Goal: Find contact information: Find contact information

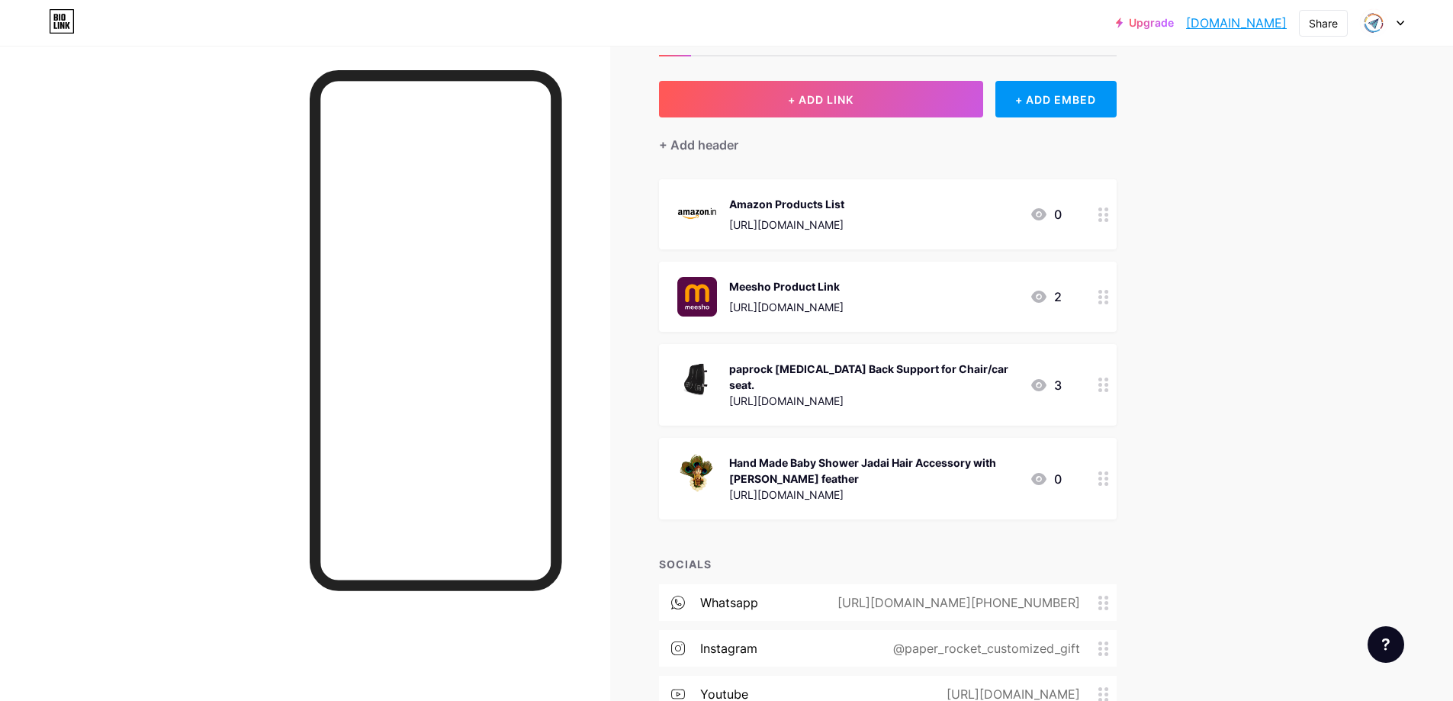
scroll to position [229, 0]
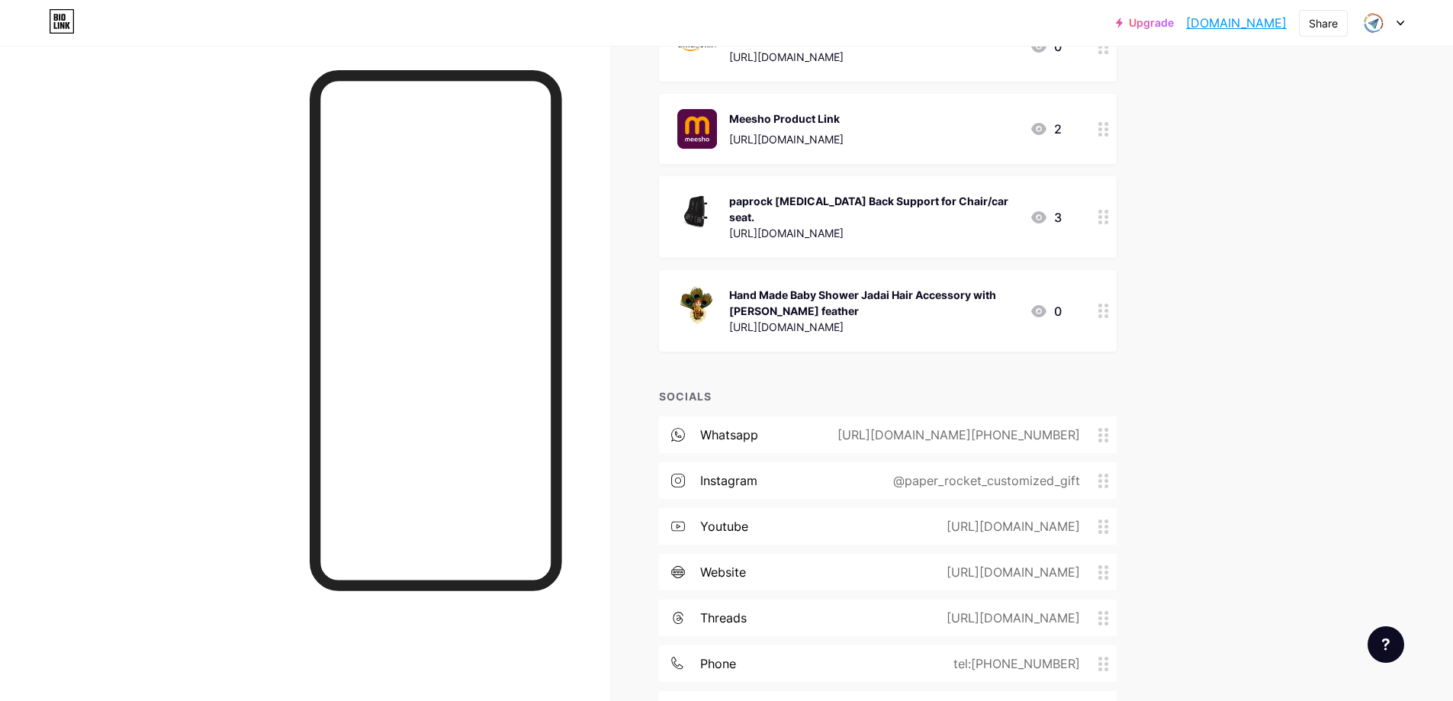
click at [1044, 430] on div "[URL][DOMAIN_NAME][PHONE_NUMBER]" at bounding box center [955, 435] width 285 height 18
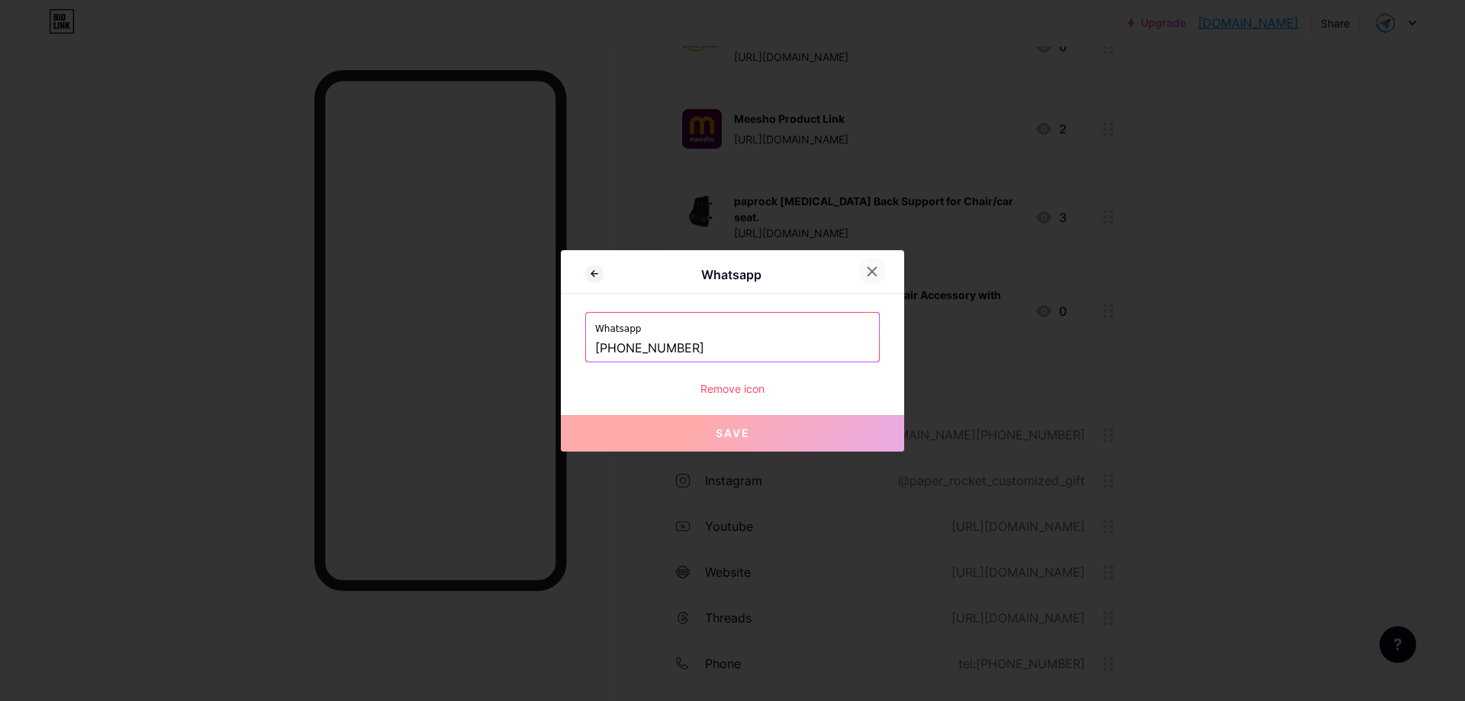
click at [880, 276] on div at bounding box center [871, 271] width 27 height 27
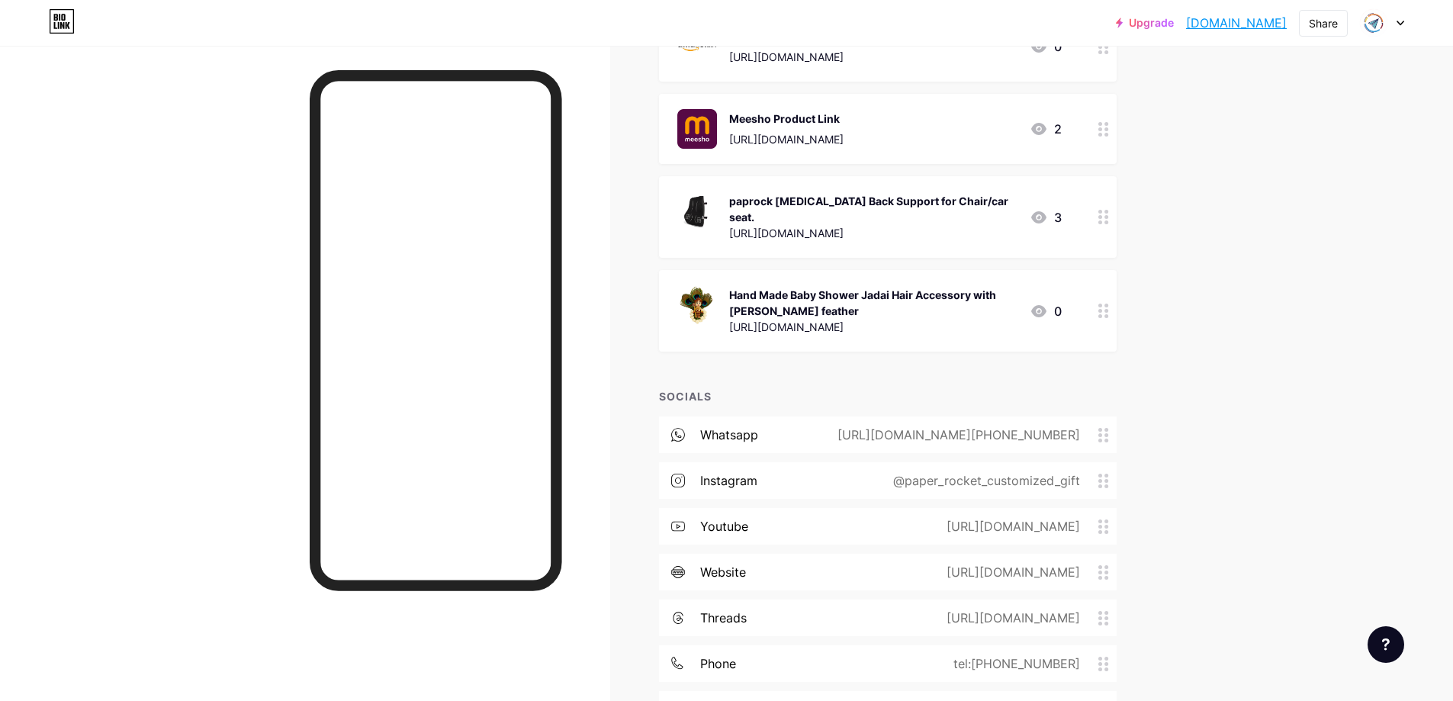
drag, startPoint x: 895, startPoint y: 430, endPoint x: 1089, endPoint y: 433, distance: 194.6
click at [1089, 433] on div "[URL][DOMAIN_NAME][PHONE_NUMBER]" at bounding box center [955, 435] width 285 height 18
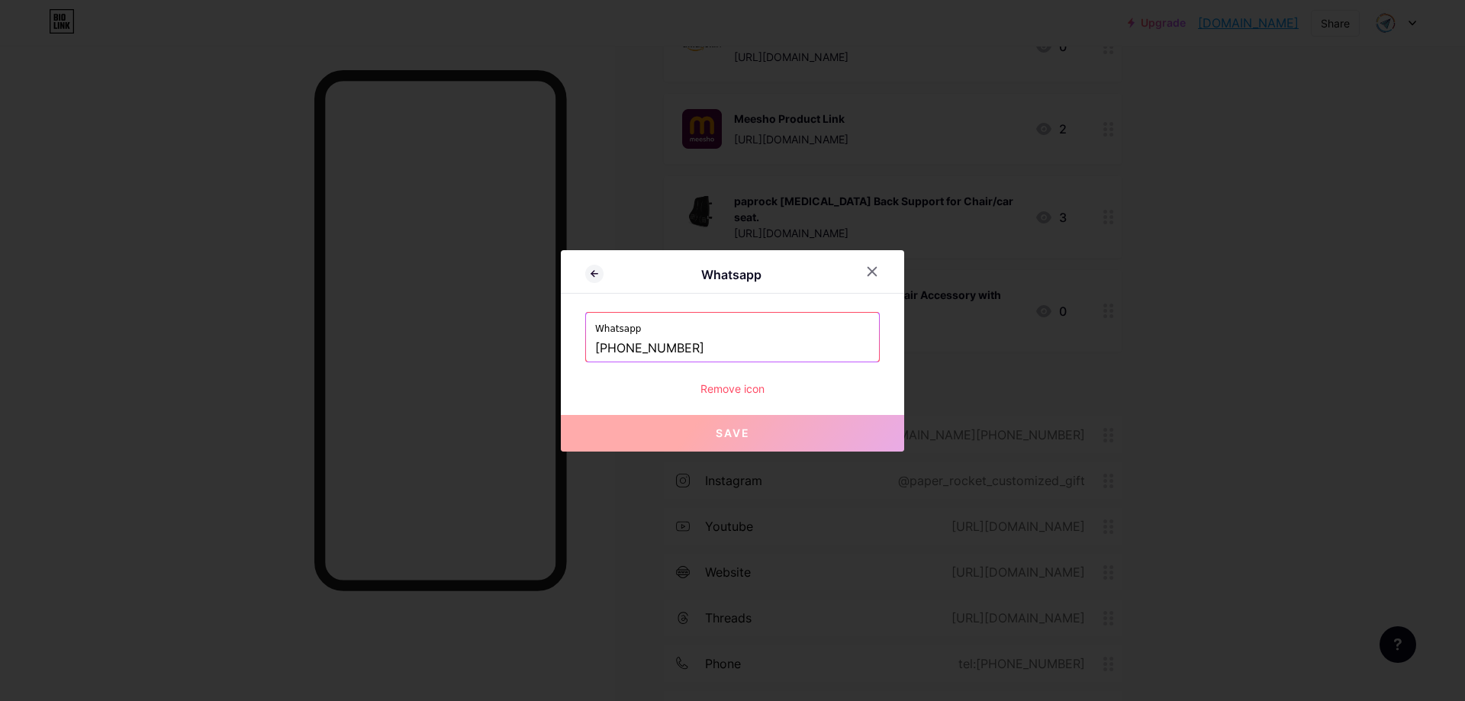
copy div "[URL][DOMAIN_NAME][PHONE_NUMBER]"
click at [872, 272] on icon at bounding box center [872, 271] width 8 height 8
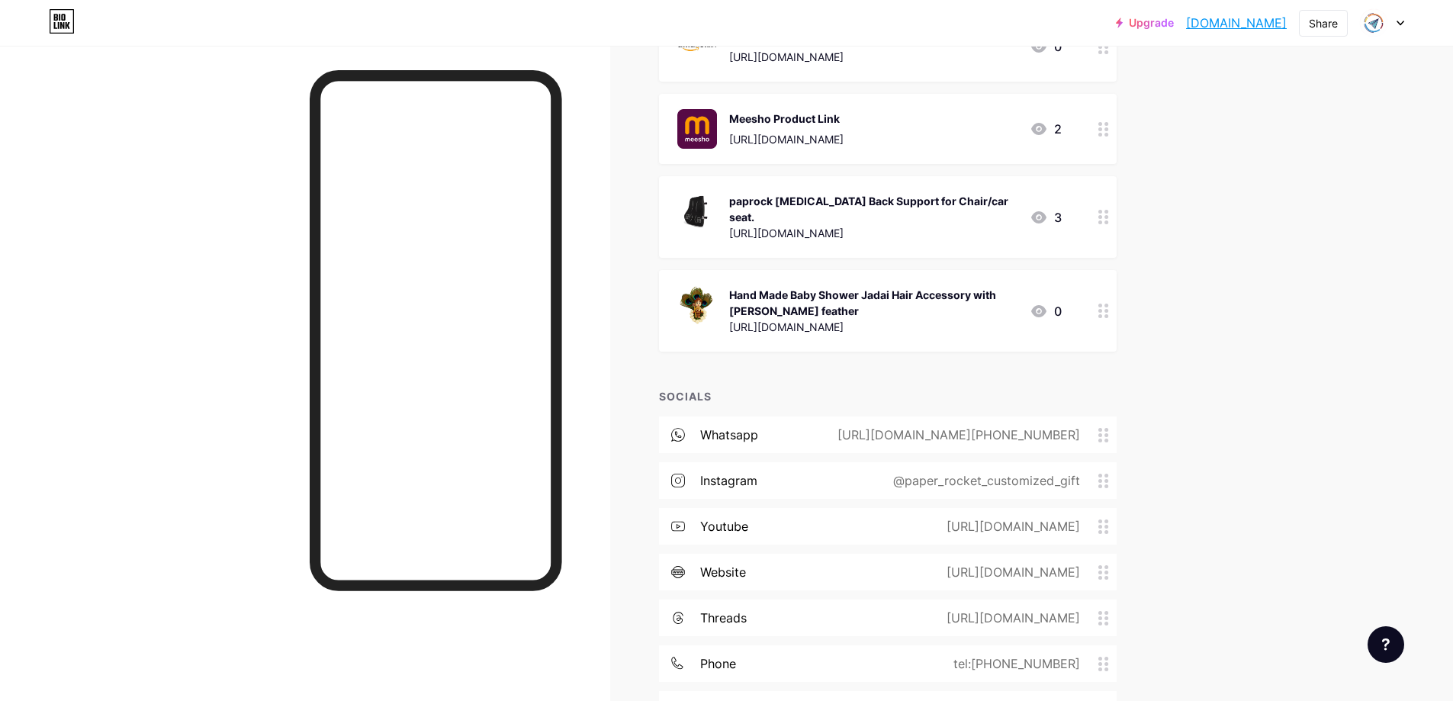
drag, startPoint x: 896, startPoint y: 431, endPoint x: 1086, endPoint y: 431, distance: 190.7
click at [1086, 431] on div "[URL][DOMAIN_NAME][PHONE_NUMBER]" at bounding box center [955, 435] width 285 height 18
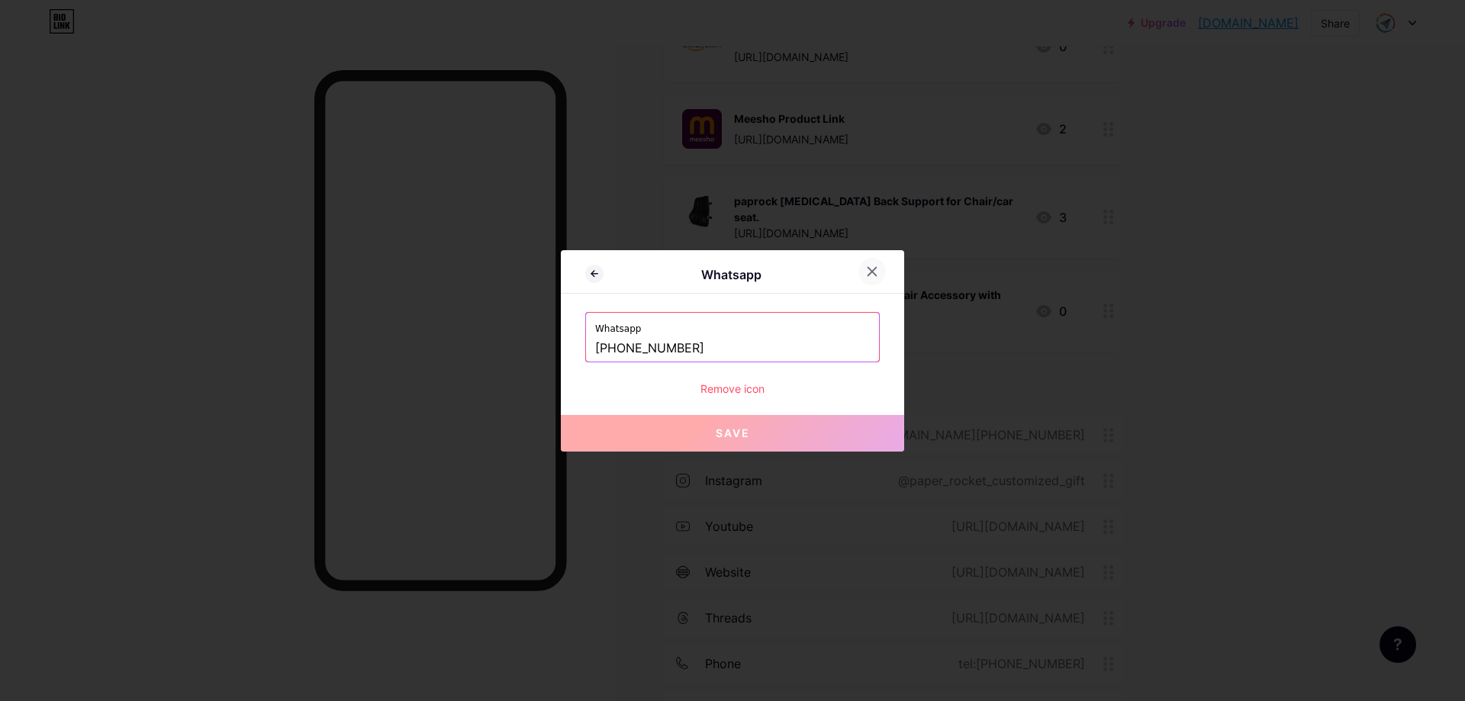
click at [864, 273] on div at bounding box center [871, 271] width 27 height 27
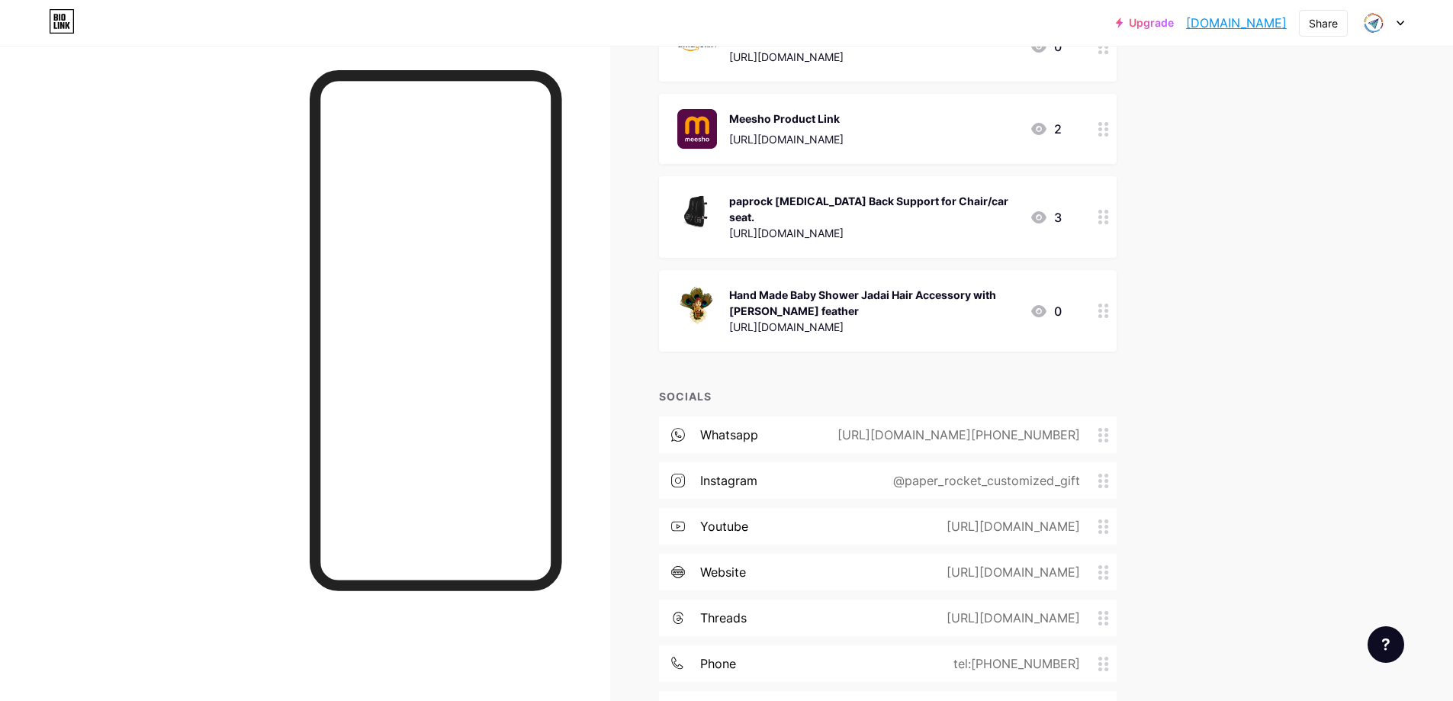
copy div "[URL][DOMAIN_NAME][PHONE_NUMBER]"
drag, startPoint x: 735, startPoint y: 435, endPoint x: 906, endPoint y: 441, distance: 171.0
click at [906, 441] on div "[URL][DOMAIN_NAME][PHONE_NUMBER]" at bounding box center [955, 435] width 285 height 18
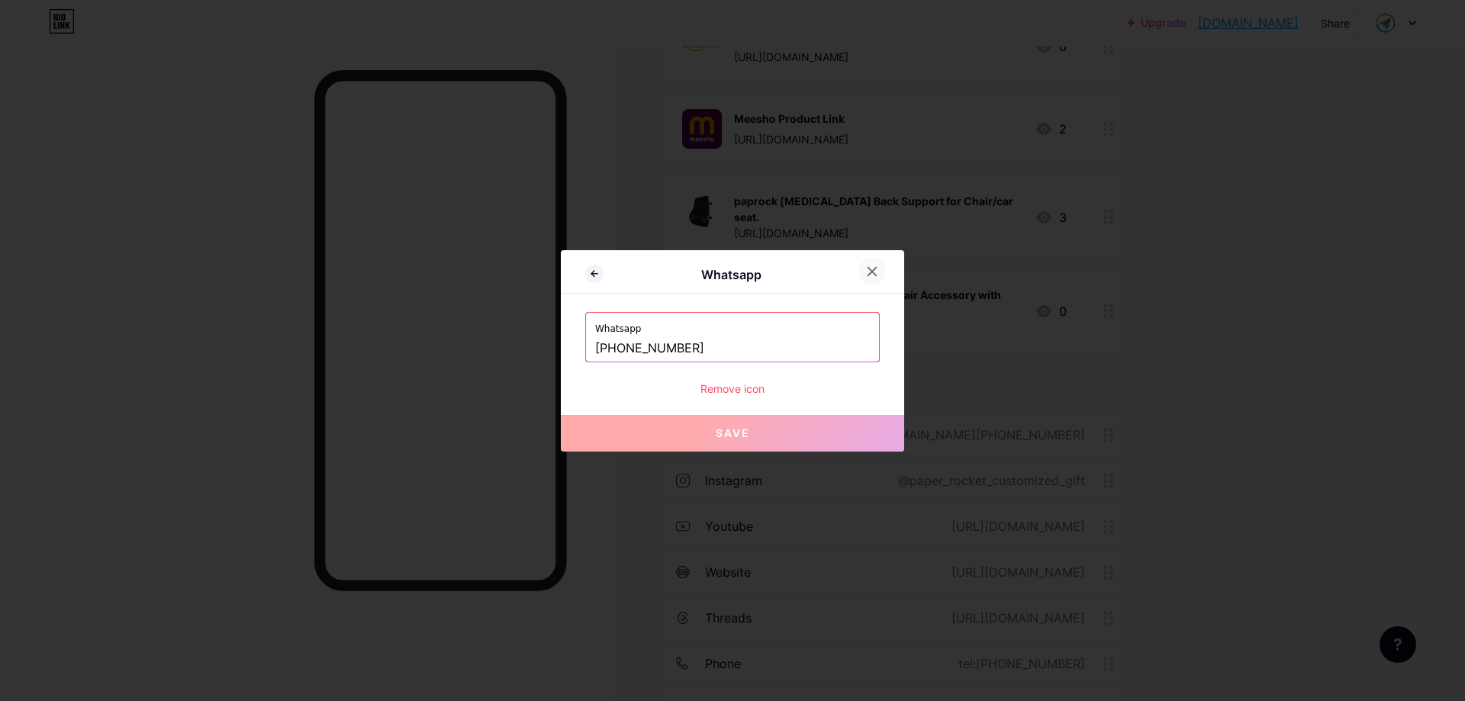
click at [870, 272] on icon at bounding box center [872, 271] width 12 height 12
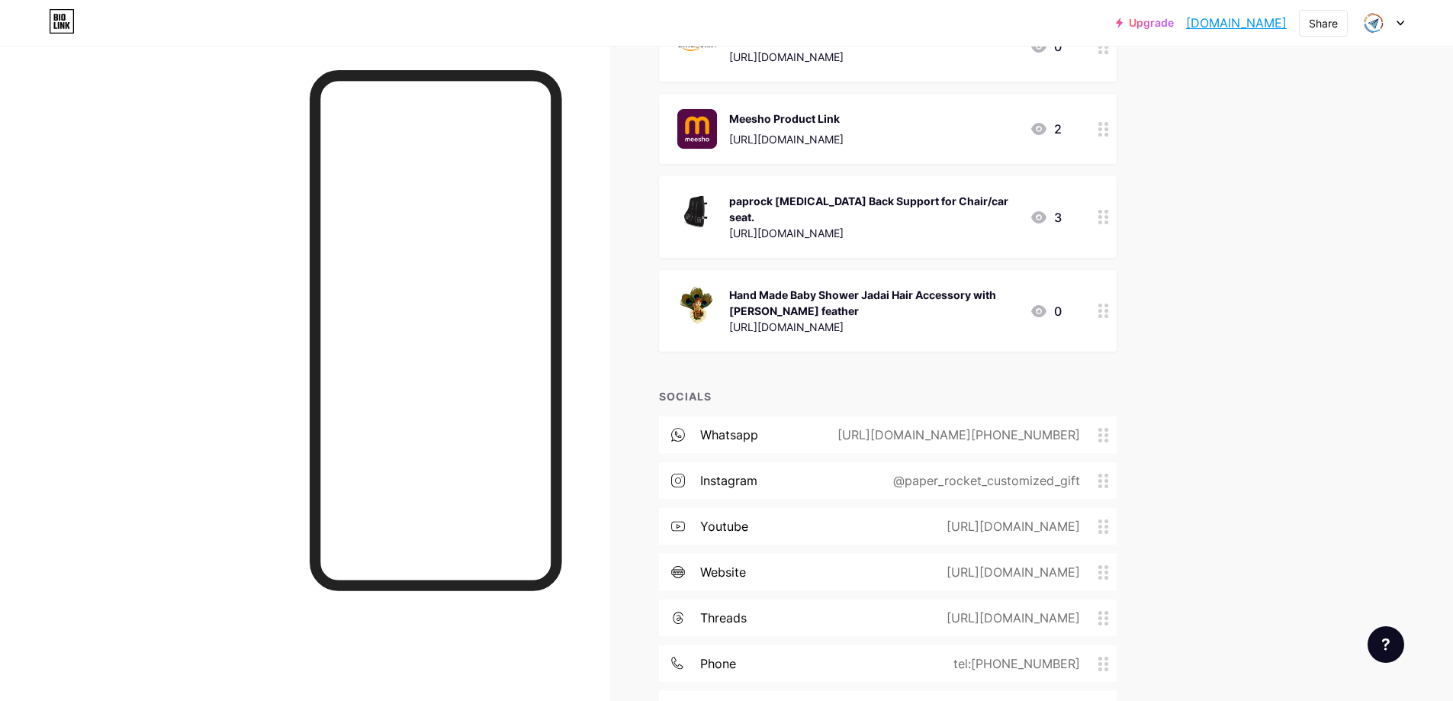
drag, startPoint x: 895, startPoint y: 433, endPoint x: 1089, endPoint y: 430, distance: 193.8
click at [1089, 430] on div "[URL][DOMAIN_NAME][PHONE_NUMBER]" at bounding box center [955, 435] width 285 height 18
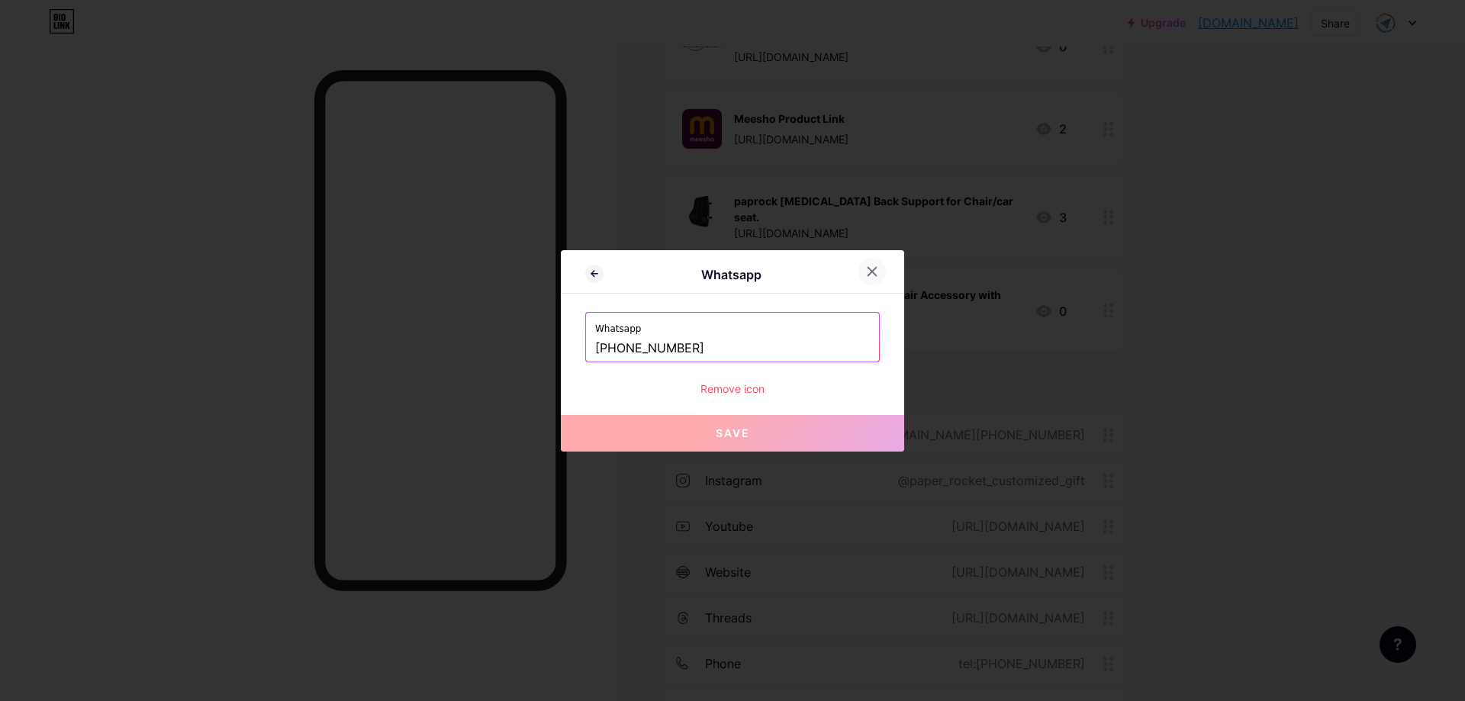
click at [865, 272] on div at bounding box center [871, 271] width 27 height 27
